Goal: Use online tool/utility: Utilize a website feature to perform a specific function

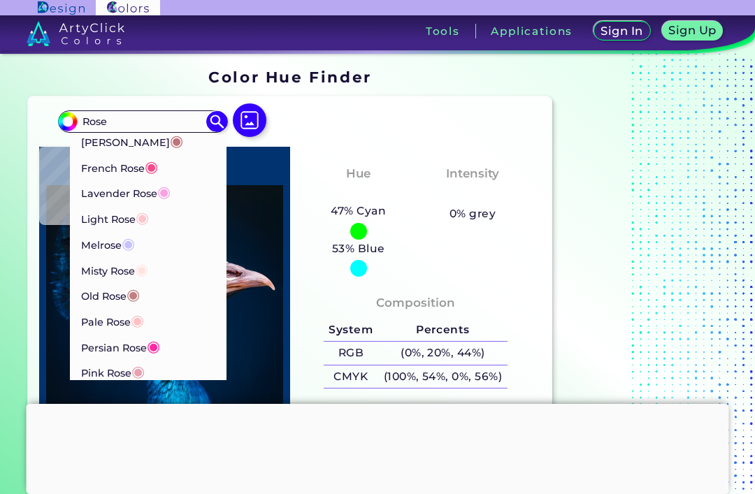
scroll to position [263, 0]
type input "Rose"
click at [187, 167] on li "French Rose ◉" at bounding box center [148, 166] width 157 height 26
type input "#f64a8a"
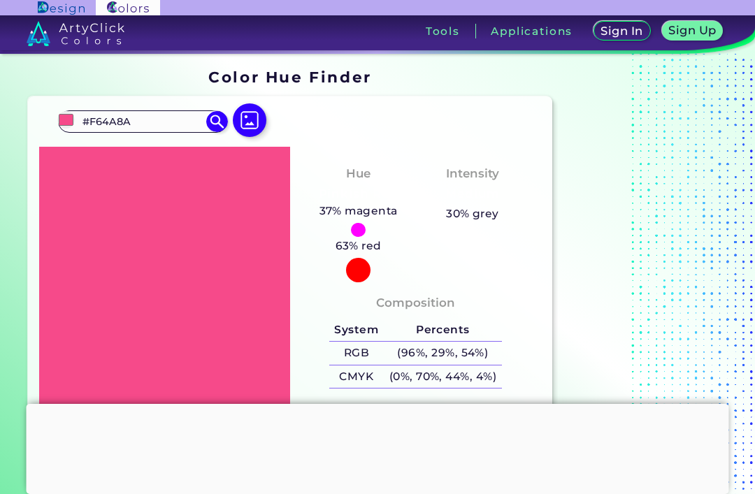
scroll to position [0, 0]
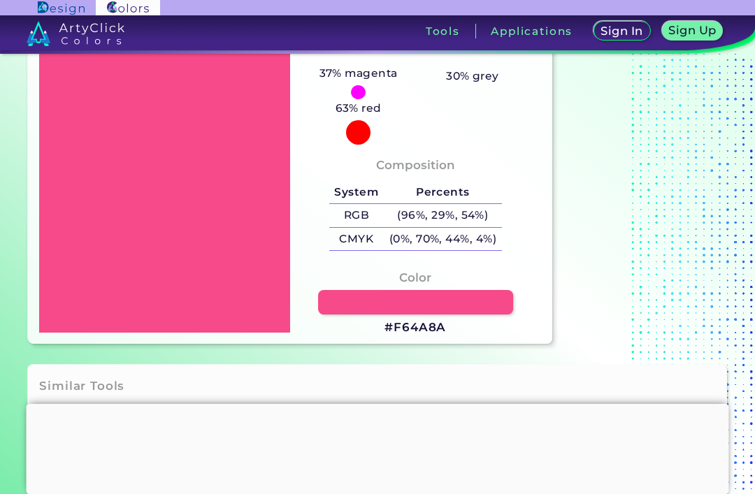
click at [382, 404] on div at bounding box center [378, 404] width 702 height 0
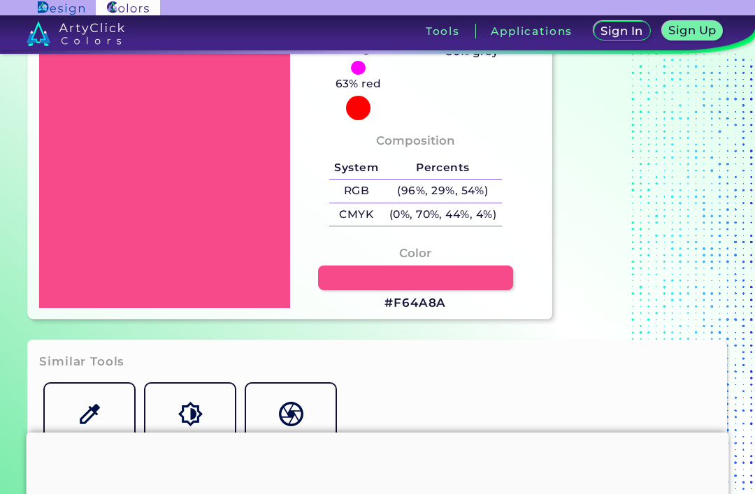
scroll to position [163, 0]
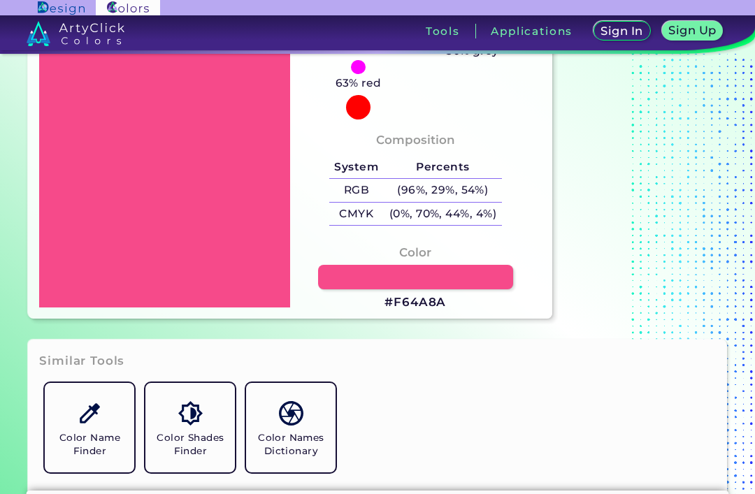
scroll to position [27, 0]
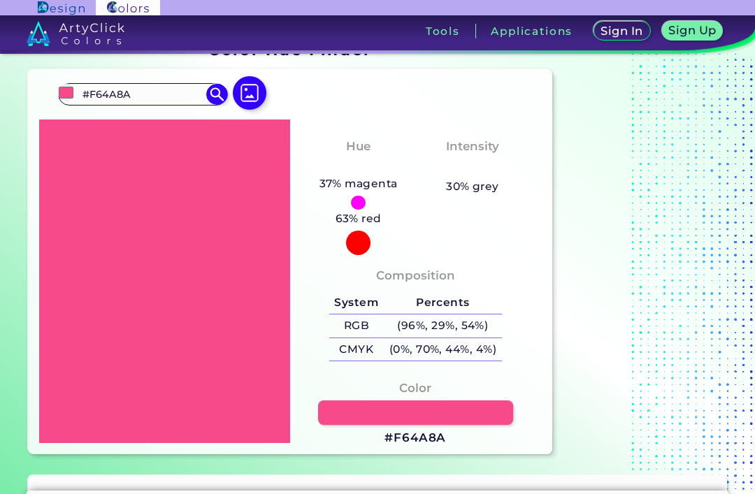
click at [192, 92] on input "#F64A8A" at bounding box center [143, 94] width 130 height 19
type input "#"
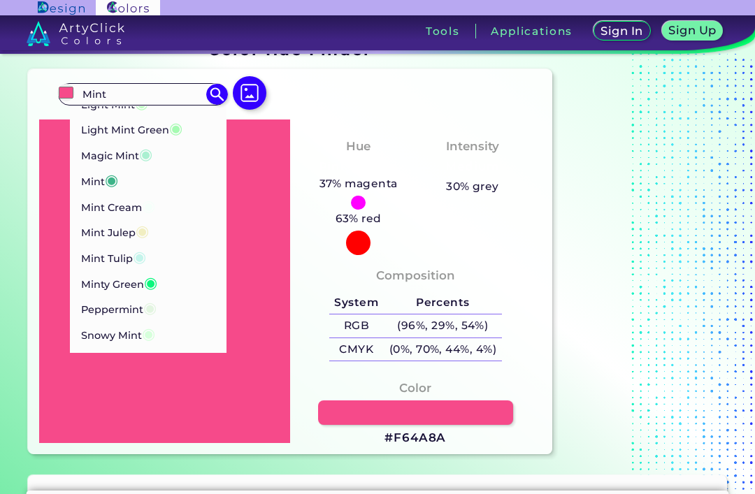
scroll to position [118, 0]
type input "Mint"
click at [191, 156] on li "Magic Mint ◉" at bounding box center [148, 155] width 157 height 26
type input "#aaf0d1"
type input "#AAF0D1"
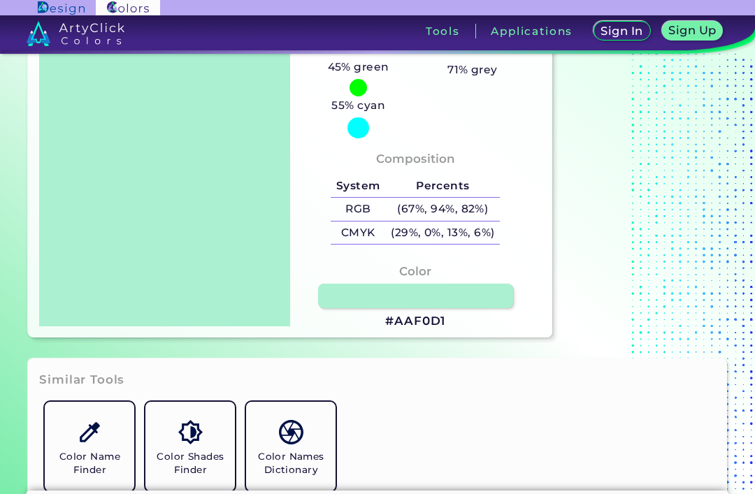
scroll to position [142, 0]
